Goal: Communication & Community: Ask a question

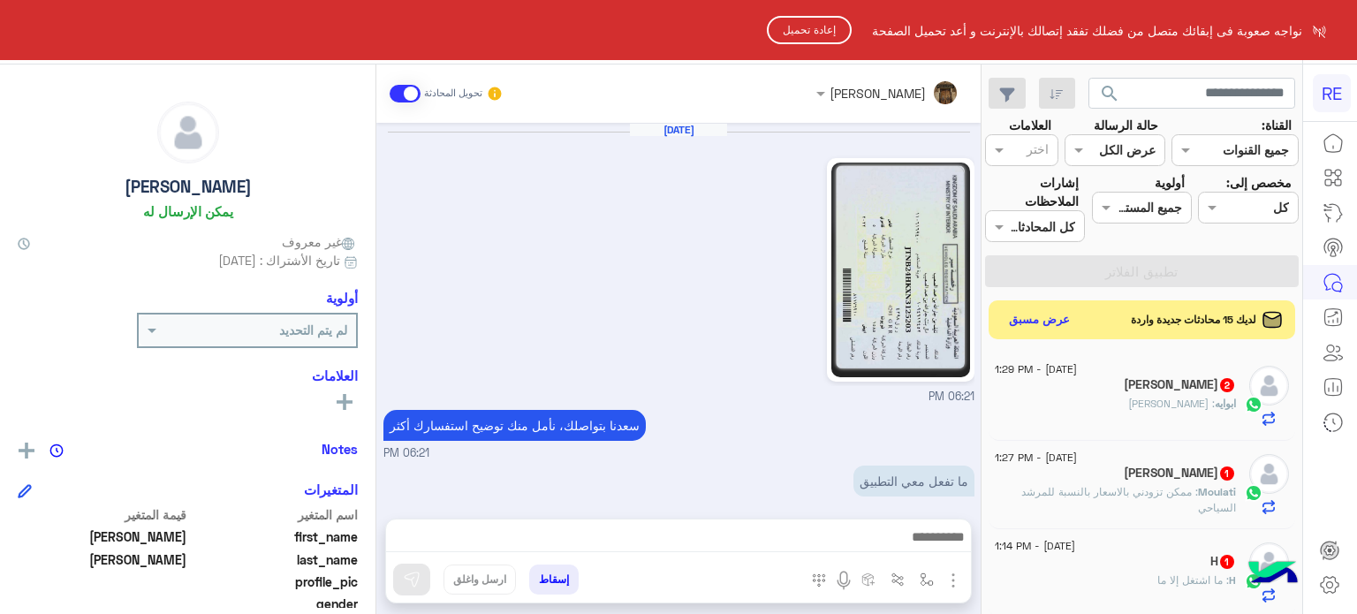
scroll to position [426, 0]
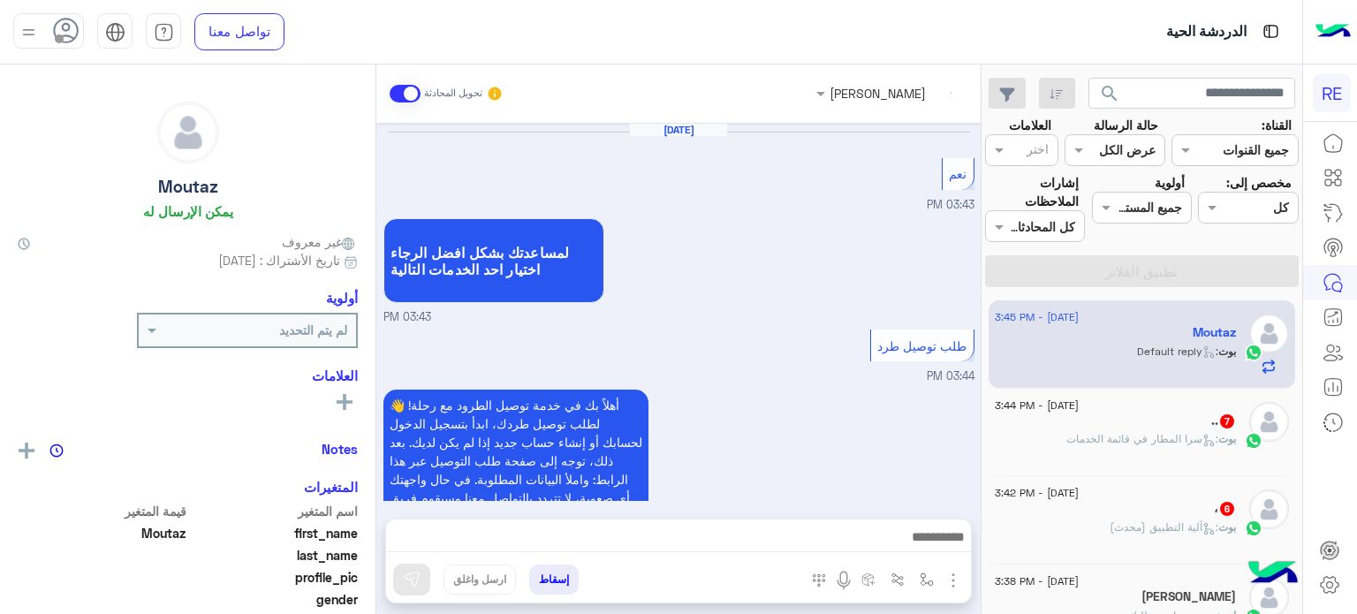
scroll to position [482, 0]
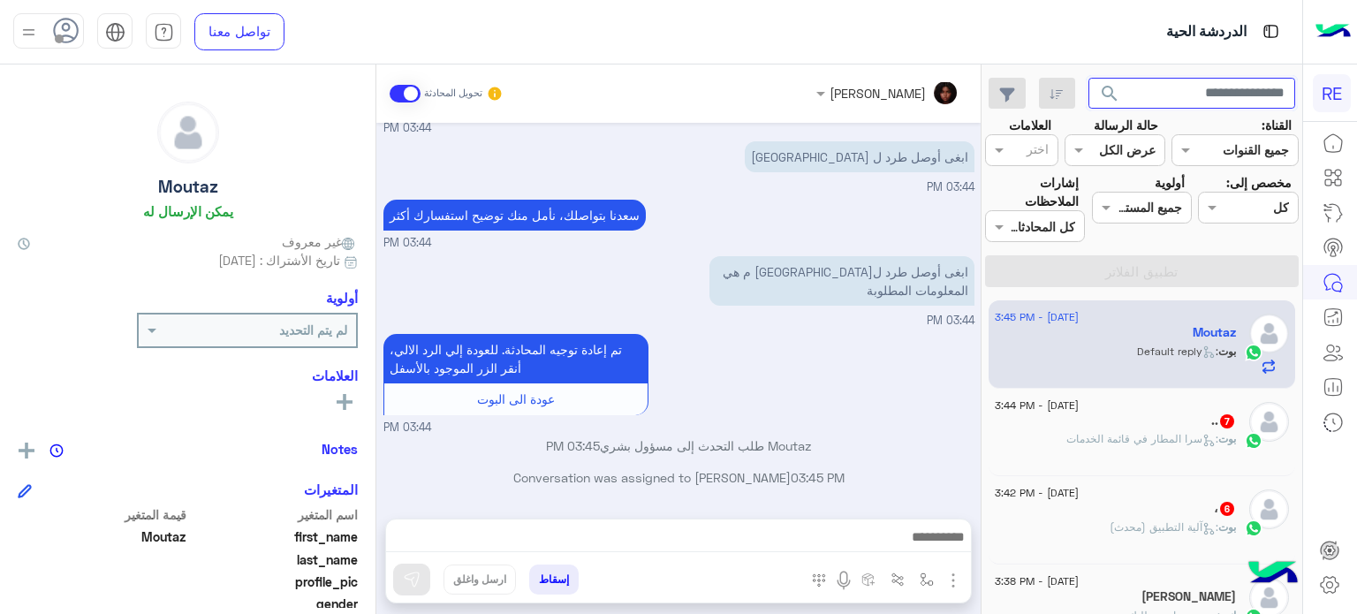
click at [1163, 90] on input "text" at bounding box center [1192, 94] width 208 height 32
paste input "*********"
type input "*********"
click at [1088, 78] on button "search" at bounding box center [1109, 97] width 43 height 38
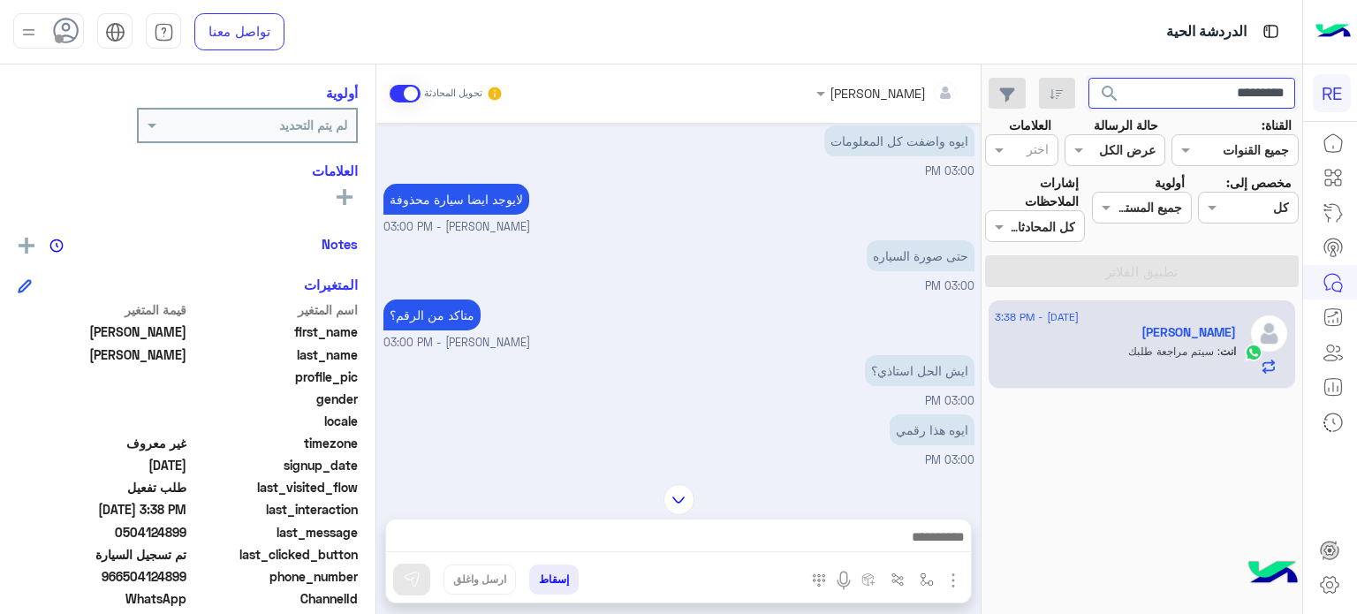
scroll to position [1479, 0]
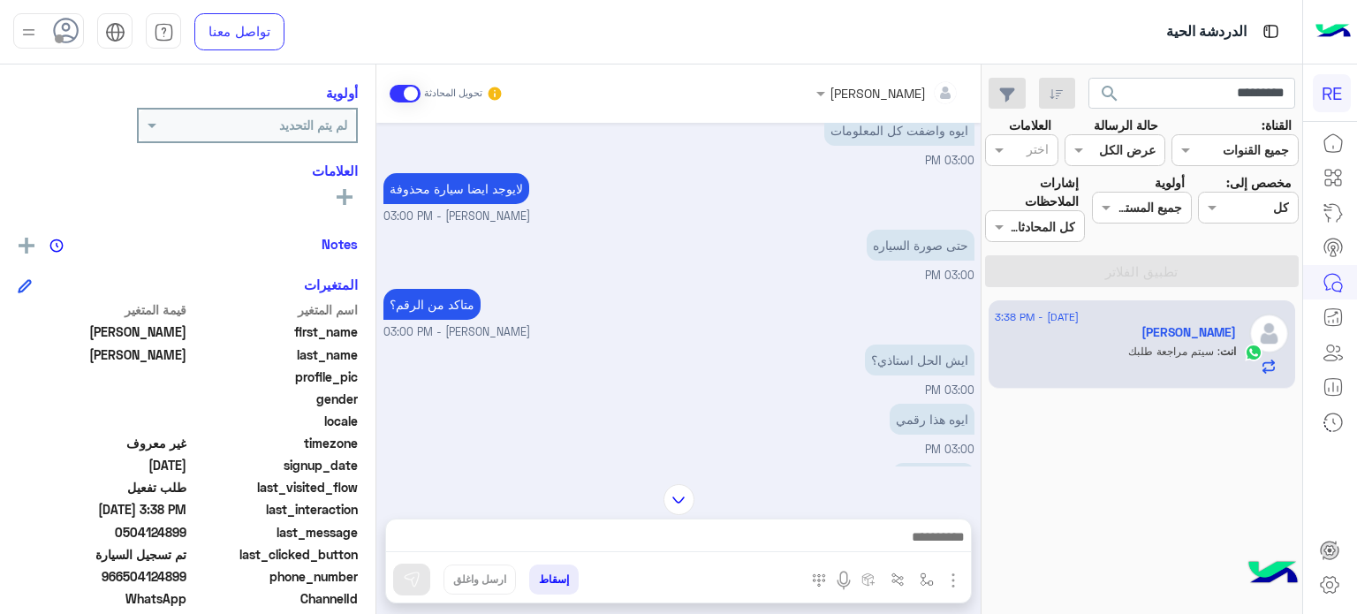
click at [682, 489] on img at bounding box center [678, 499] width 31 height 31
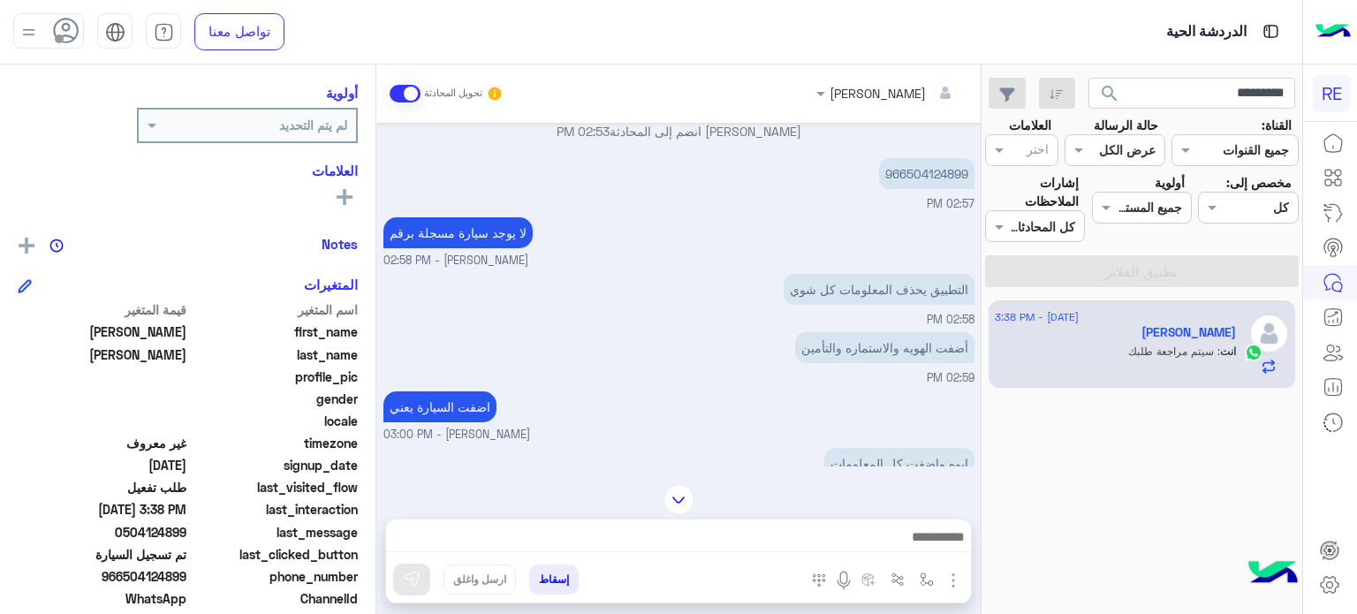
scroll to position [1146, 0]
click at [675, 496] on img at bounding box center [678, 499] width 31 height 31
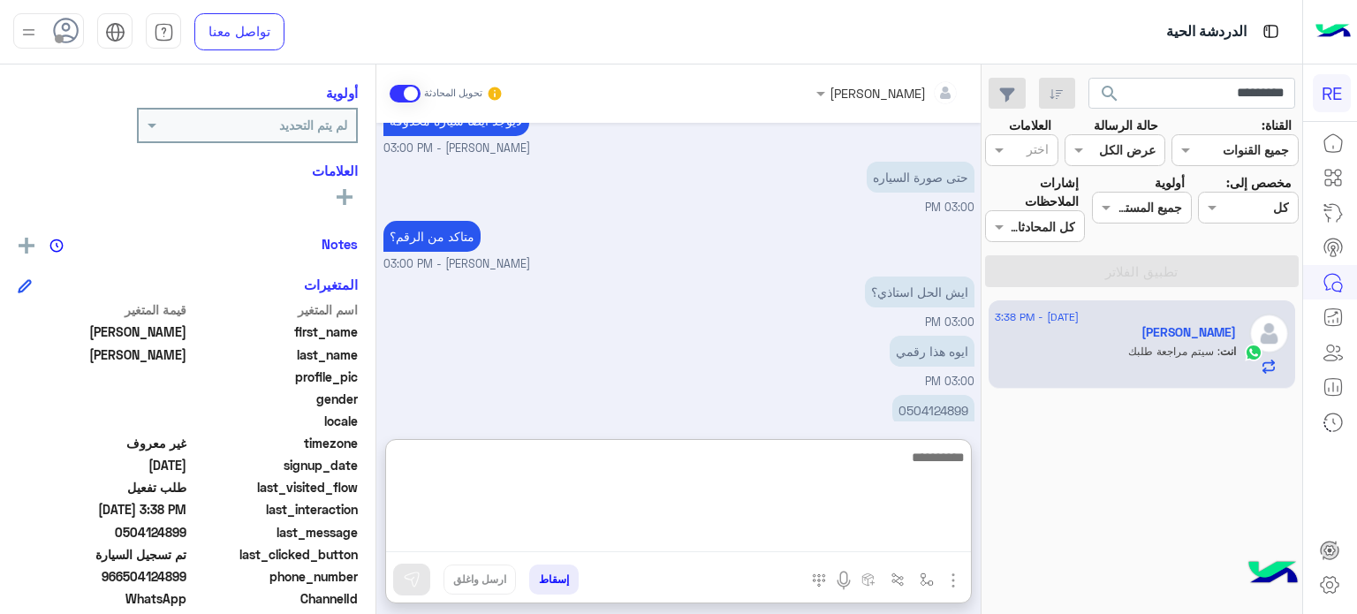
click at [679, 533] on textarea at bounding box center [678, 499] width 585 height 106
